Goal: Learn about a topic

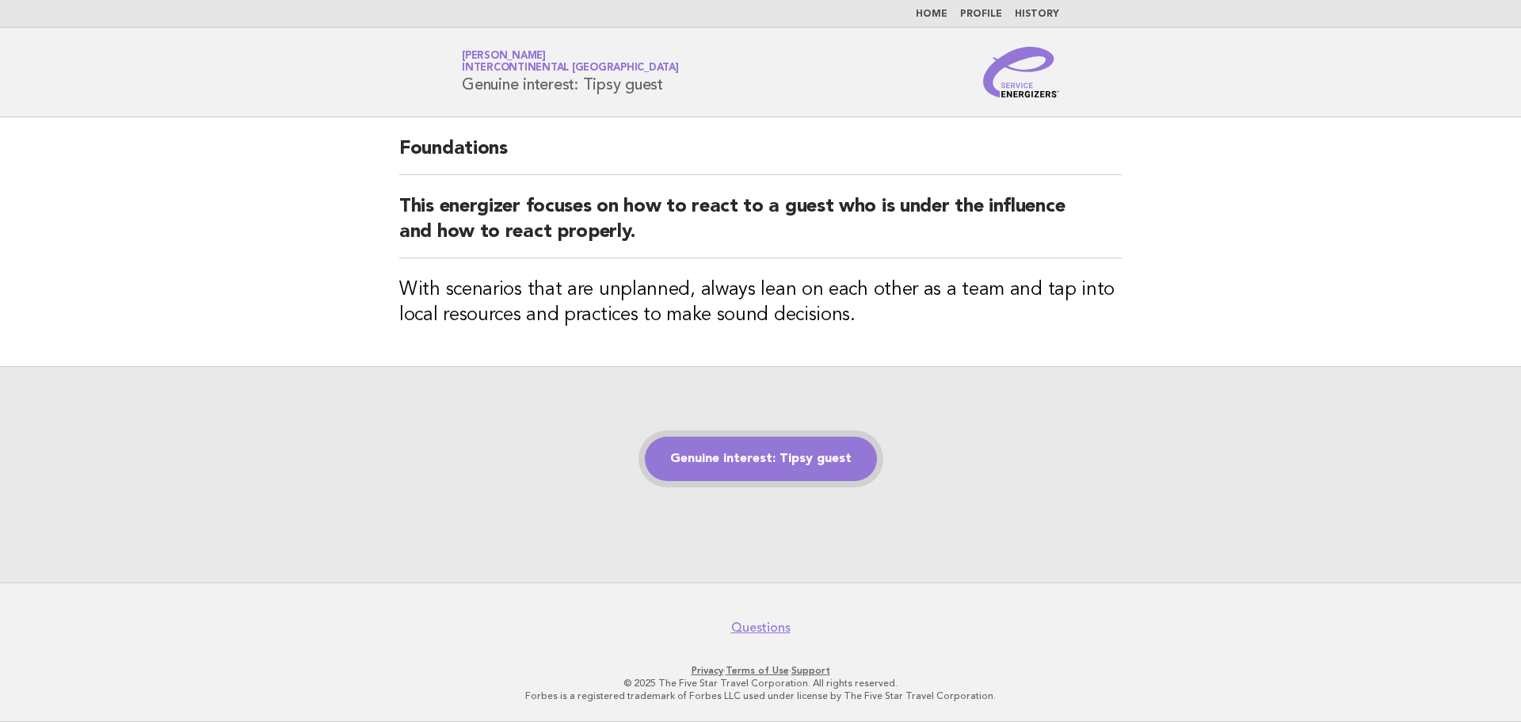
click at [727, 461] on link "Genuine interest: Tipsy guest" at bounding box center [761, 458] width 232 height 44
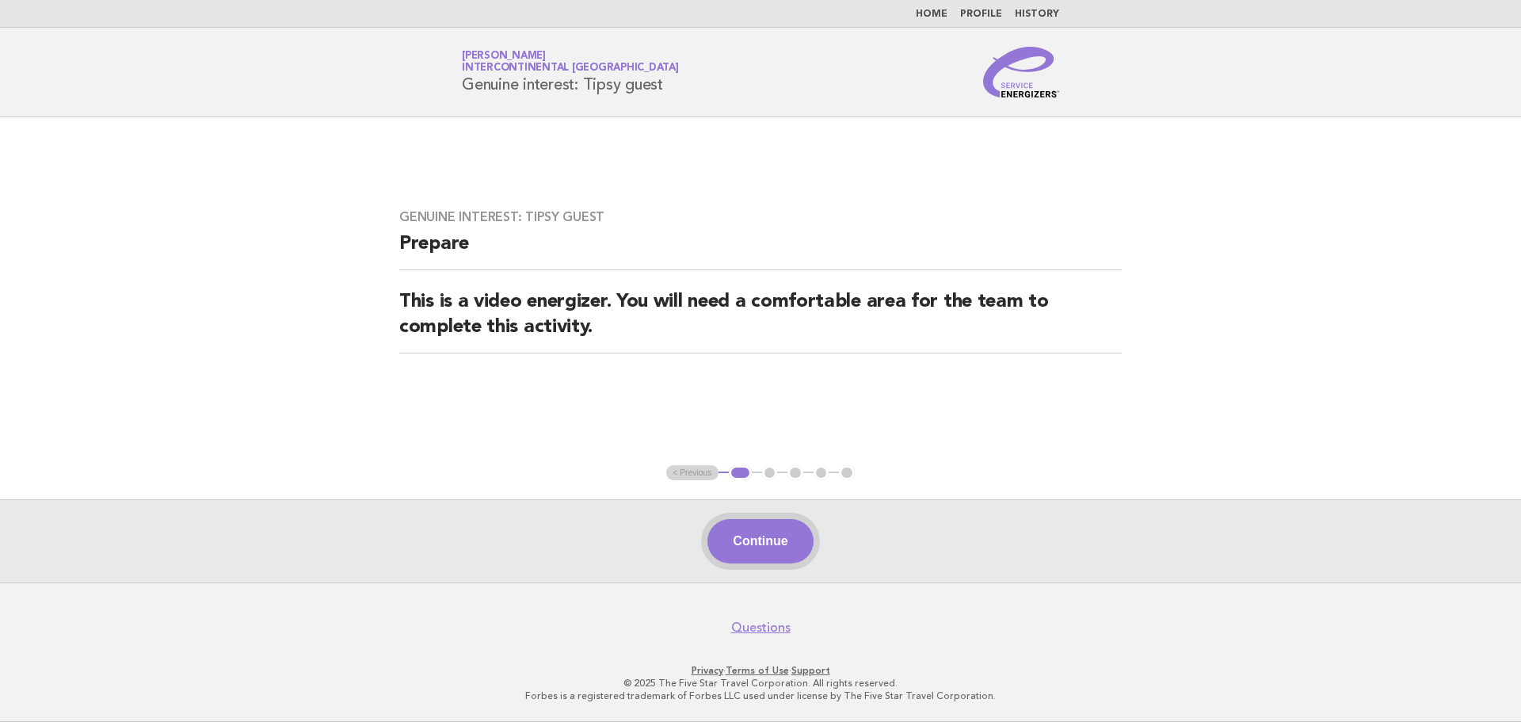
click at [727, 532] on button "Continue" at bounding box center [759, 541] width 105 height 44
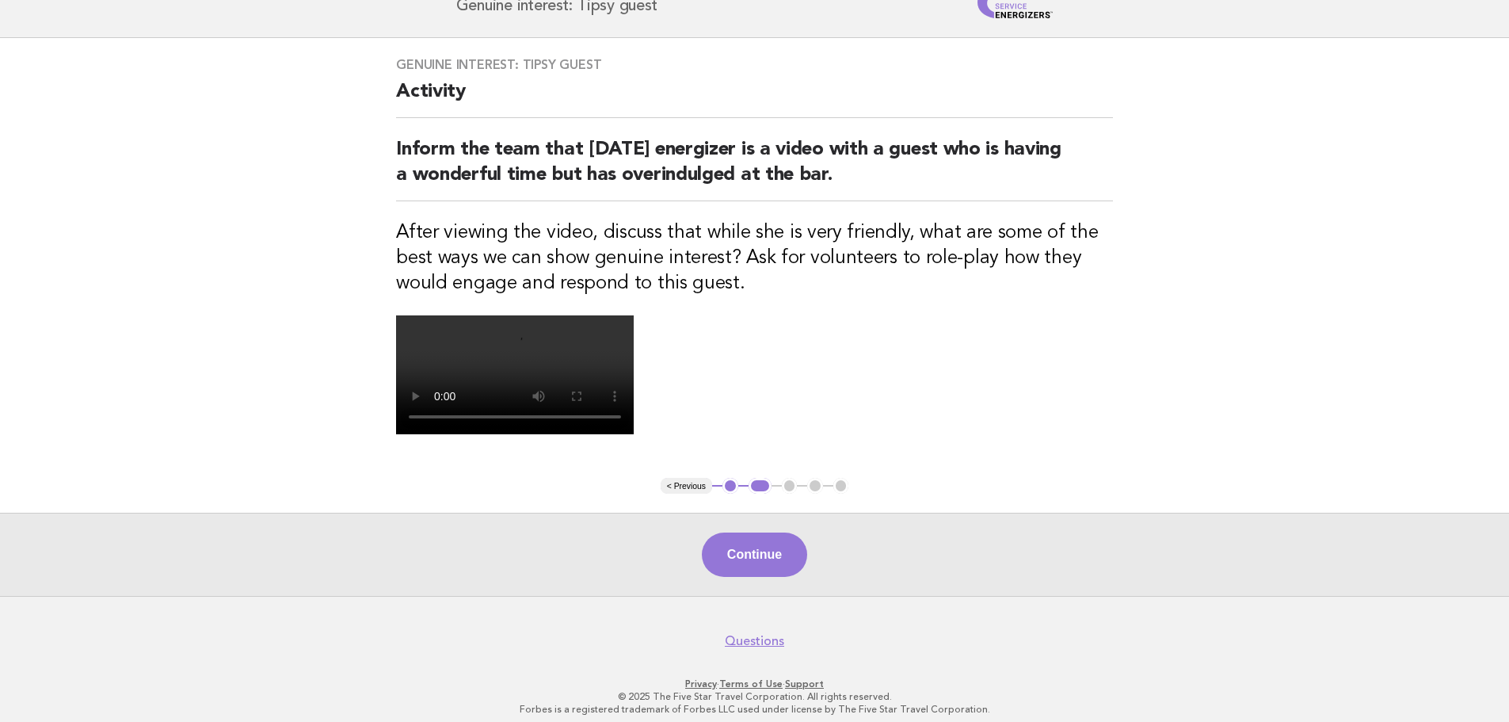
scroll to position [238, 0]
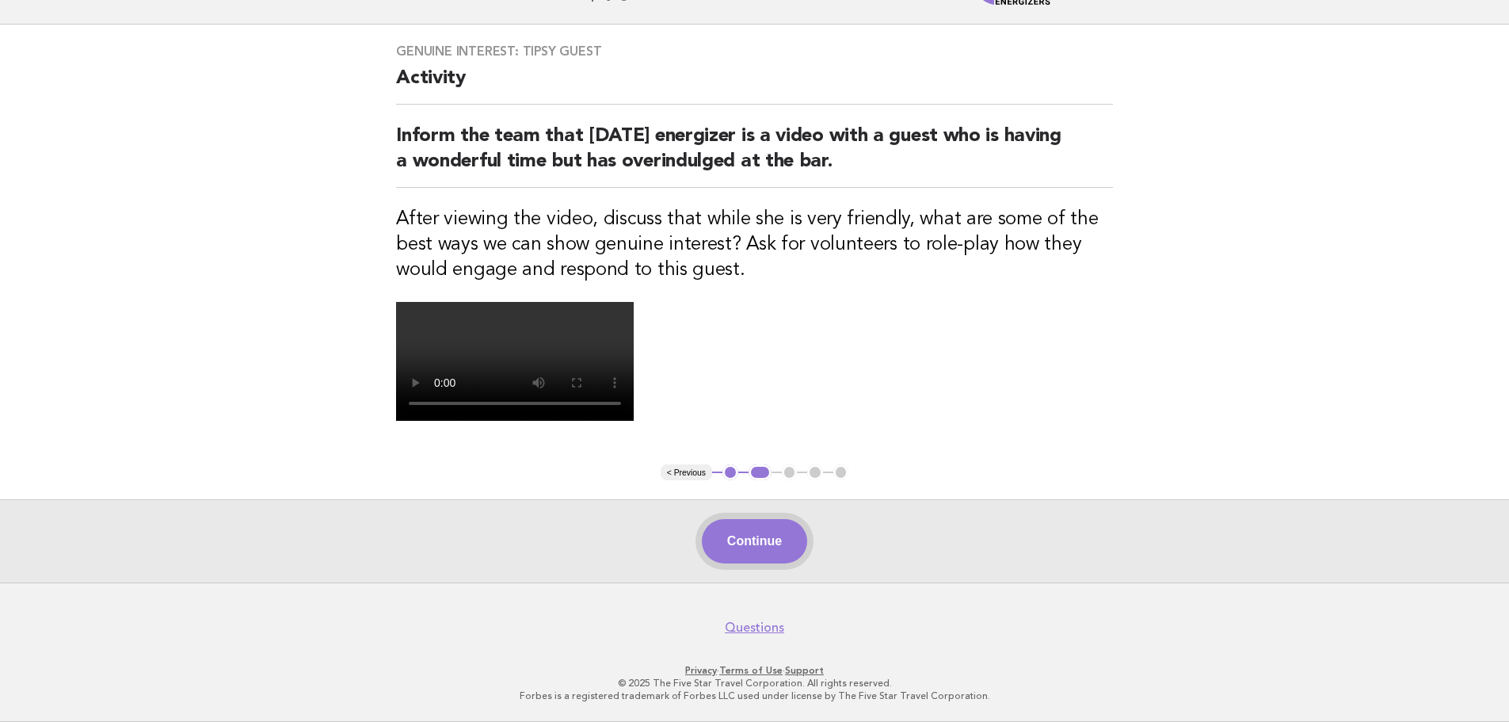
click at [745, 563] on button "Continue" at bounding box center [754, 541] width 105 height 44
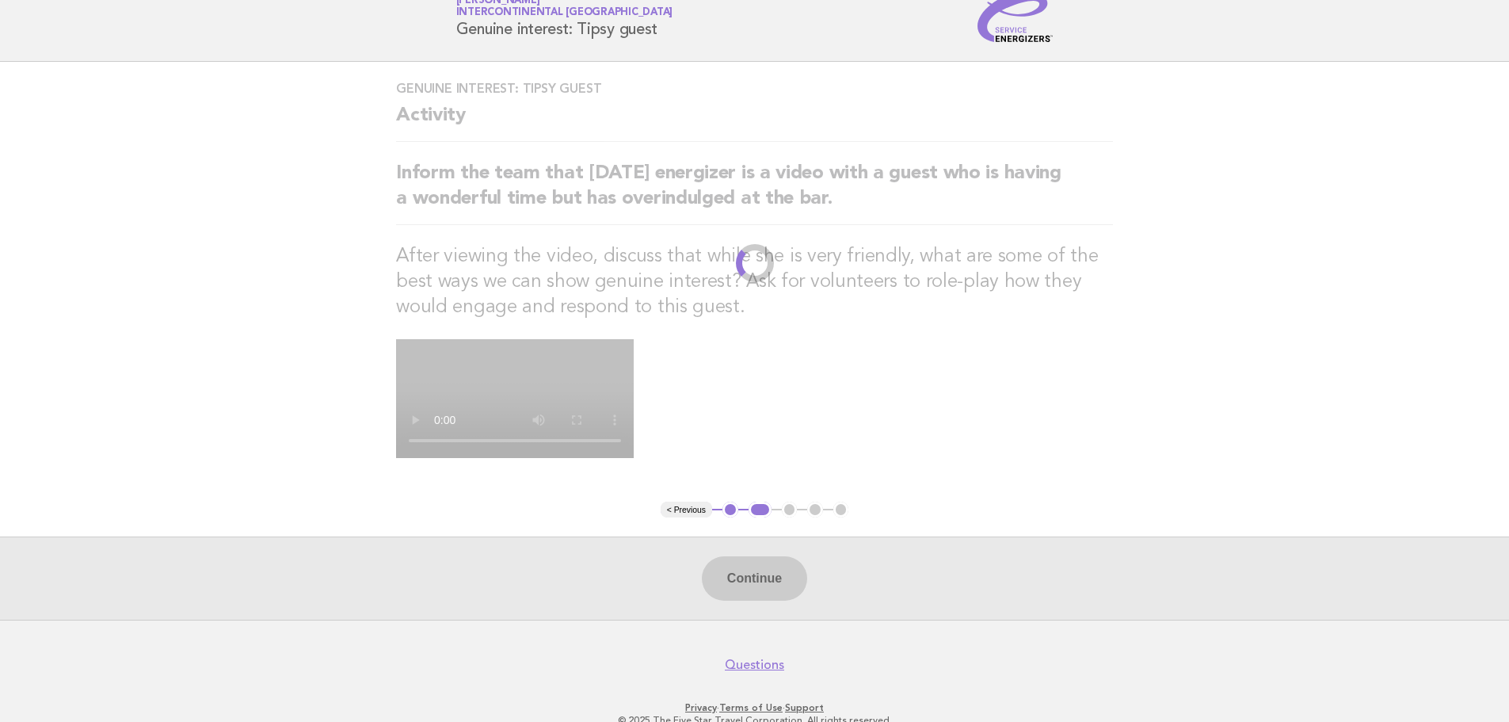
scroll to position [0, 0]
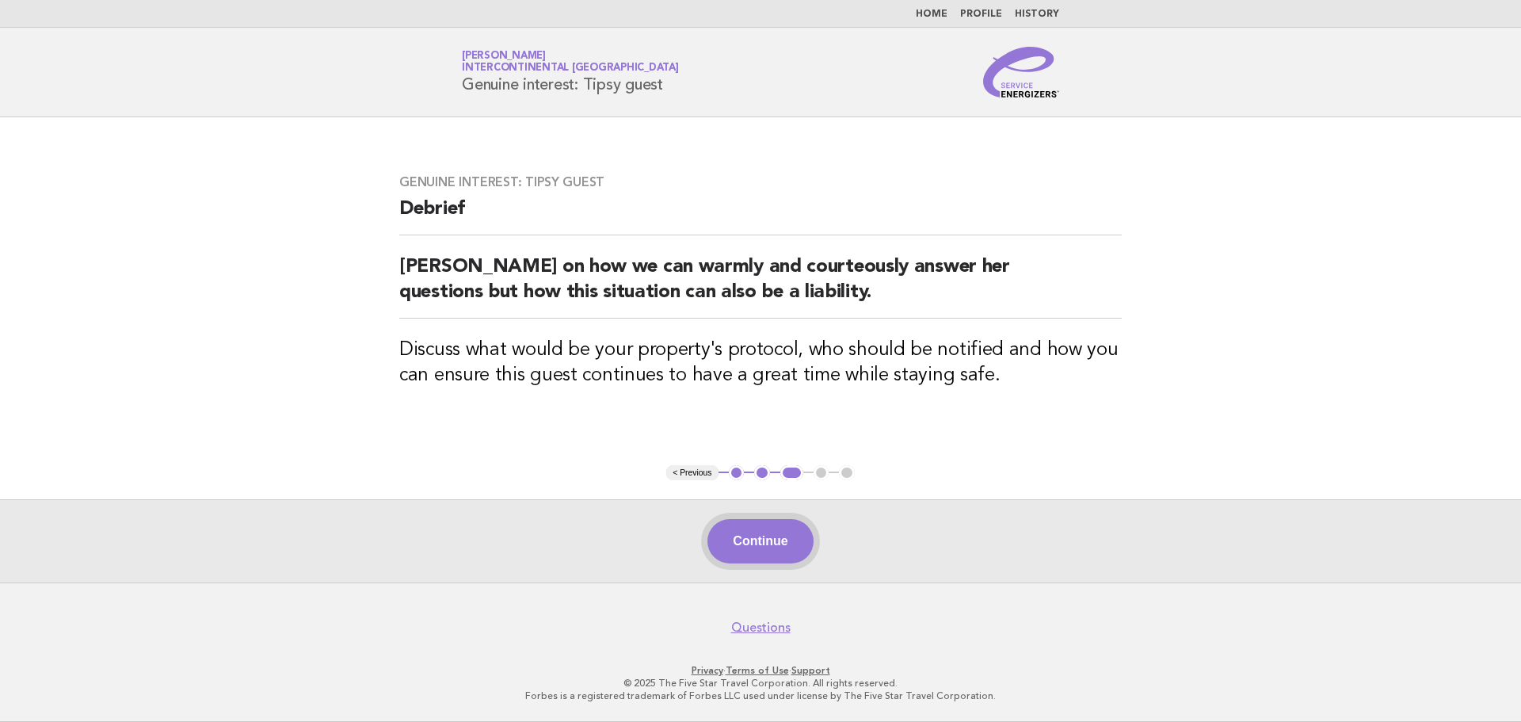
click at [785, 558] on button "Continue" at bounding box center [759, 541] width 105 height 44
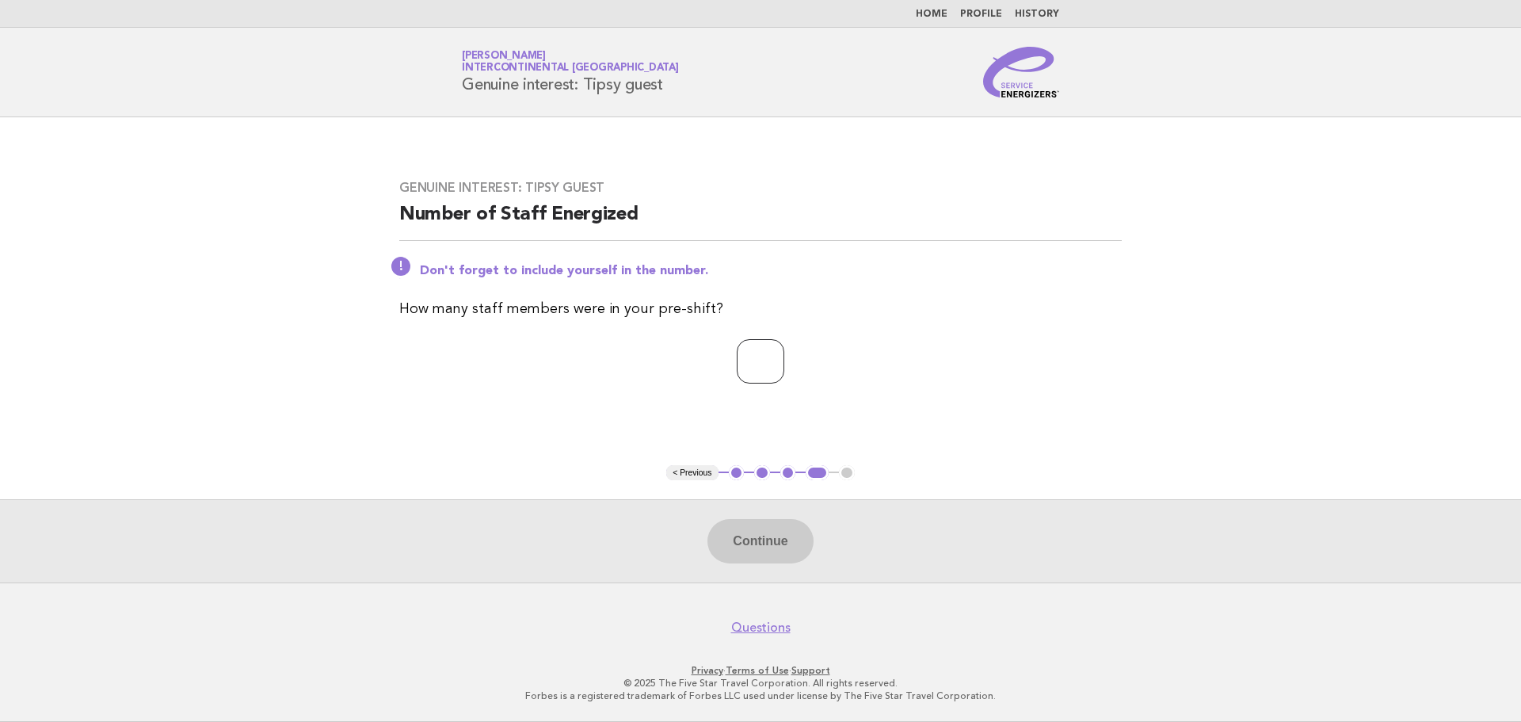
drag, startPoint x: 740, startPoint y: 386, endPoint x: 740, endPoint y: 371, distance: 14.3
click at [740, 375] on div "Genuine interest: Tipsy guest Number of Staff Energized Don't forget to include…" at bounding box center [760, 291] width 760 height 261
click at [740, 371] on input "number" at bounding box center [761, 361] width 48 height 44
type input "*"
click at [784, 531] on button "Continue" at bounding box center [759, 541] width 105 height 44
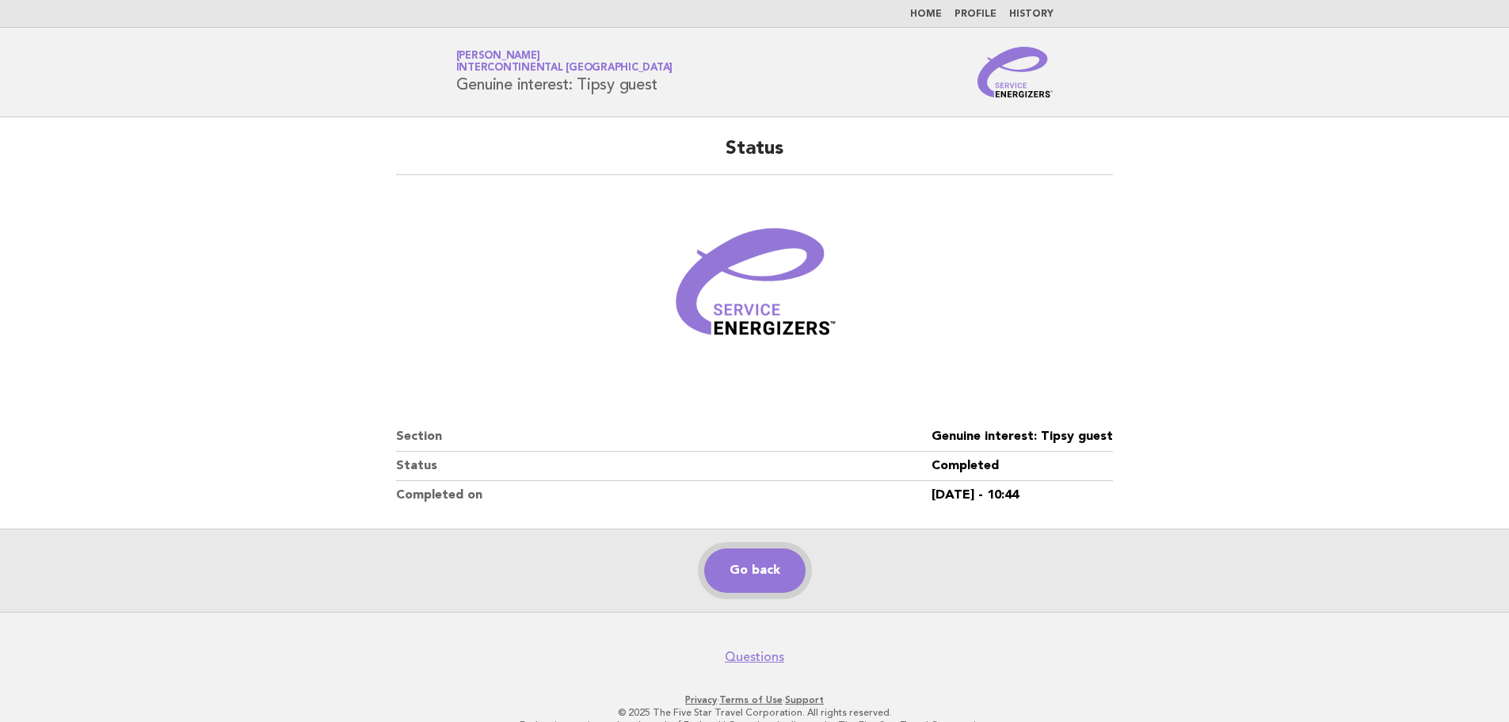
click at [774, 569] on link "Go back" at bounding box center [754, 570] width 101 height 44
